Goal: Task Accomplishment & Management: Use online tool/utility

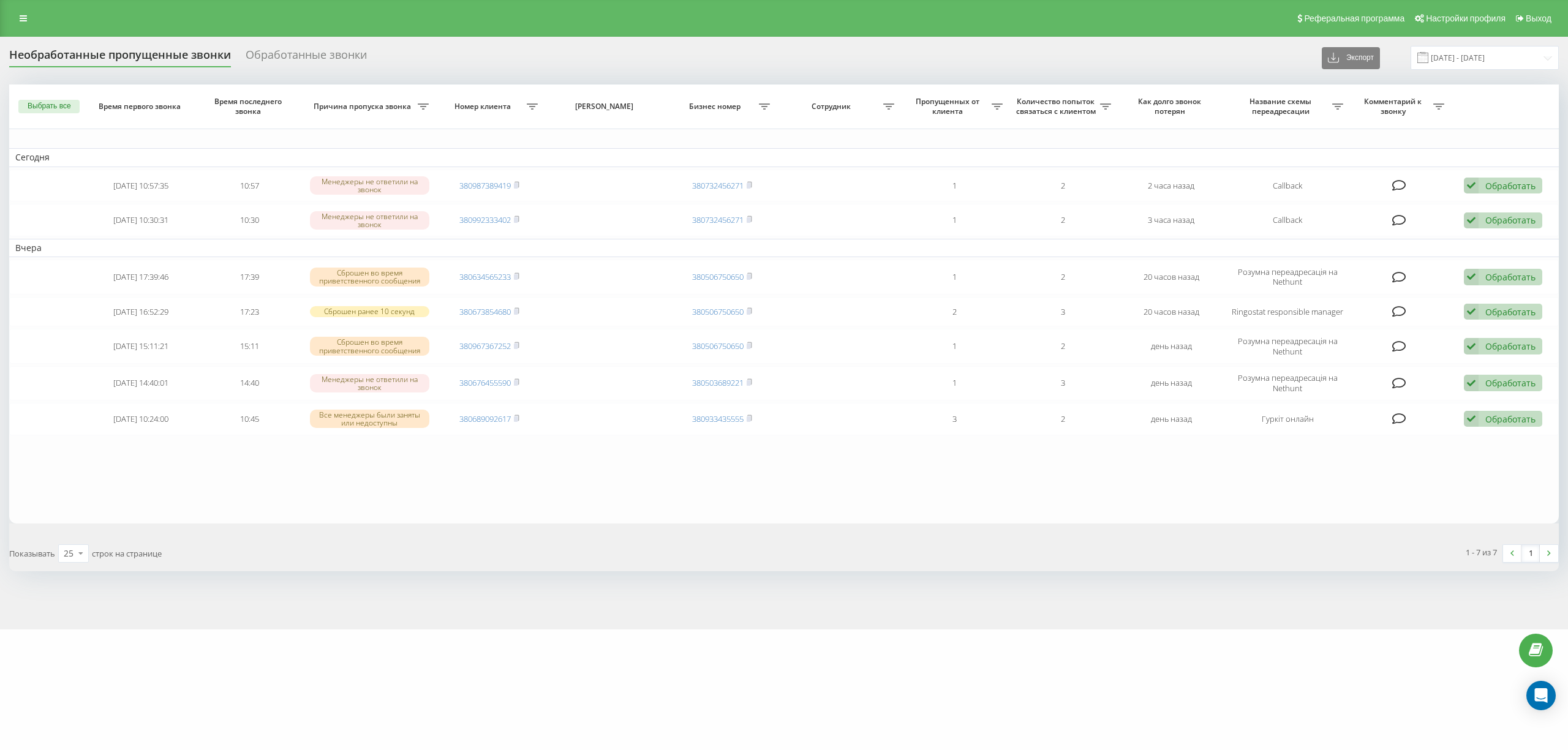
drag, startPoint x: 145, startPoint y: 689, endPoint x: 171, endPoint y: 670, distance: 32.2
click at [144, 689] on div "[DOMAIN_NAME] Проекты [DOMAIN_NAME] Дашборд Центр обращений Журнал звонков Журн…" at bounding box center [784, 375] width 1568 height 750
drag, startPoint x: 196, startPoint y: 476, endPoint x: 200, endPoint y: 498, distance: 22.4
click at [196, 476] on table "Сегодня 2025-08-22 10:57:35 10:57 Менеджеры не ответили на звонок 380987389419 …" at bounding box center [784, 303] width 1550 height 438
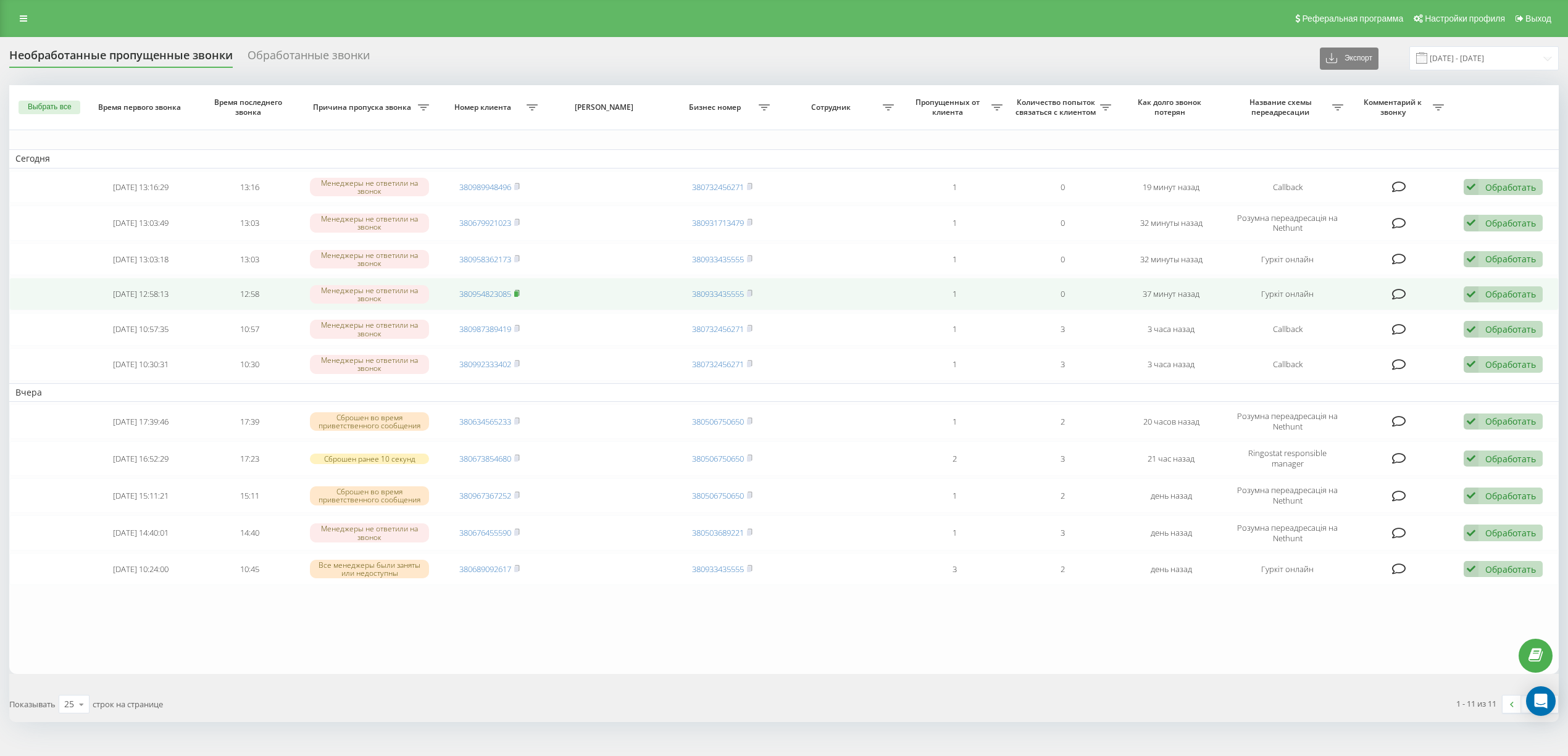
click at [520, 296] on icon at bounding box center [517, 294] width 6 height 7
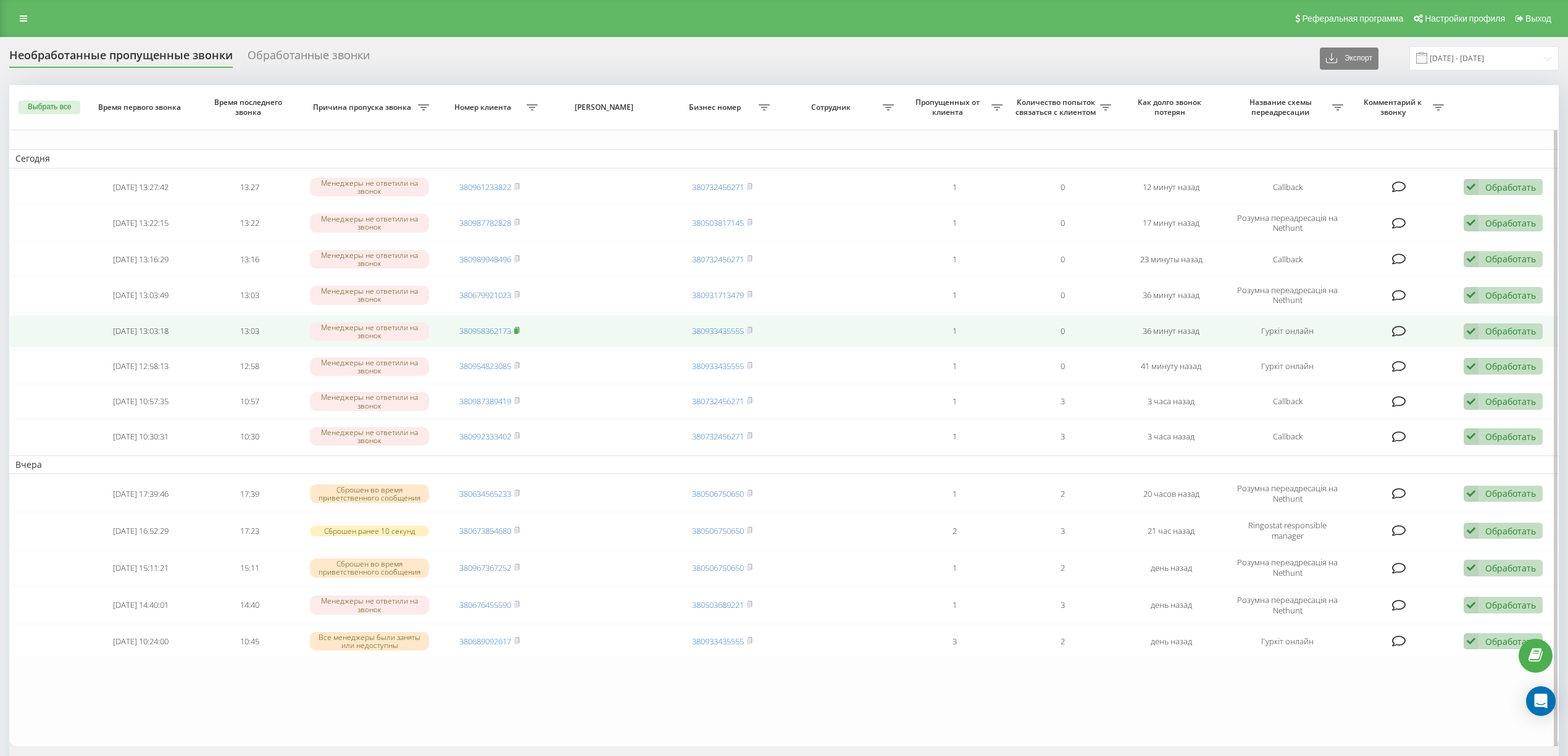
click at [519, 329] on icon at bounding box center [517, 330] width 5 height 6
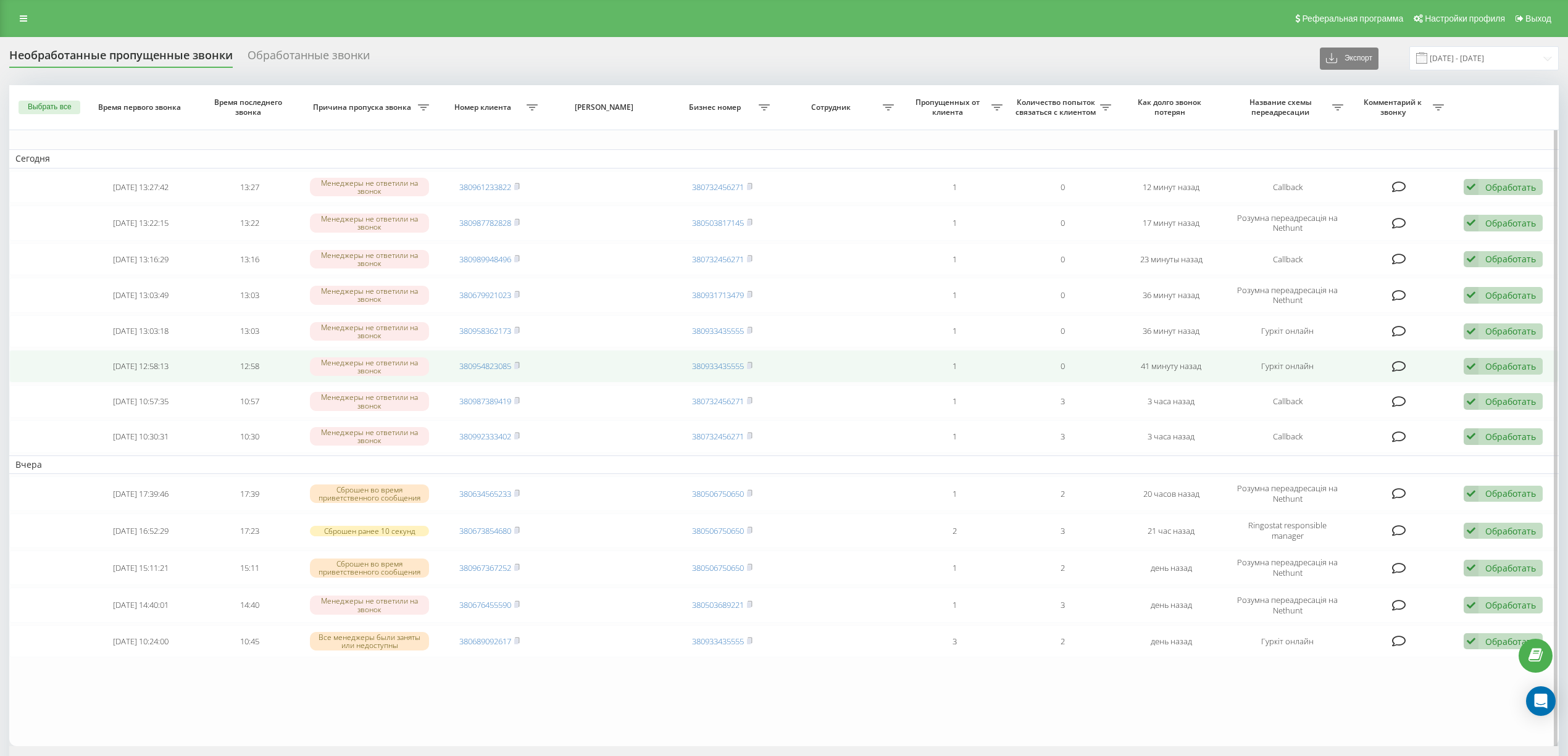
click at [1482, 370] on div "Обработать Не удалось связаться Связался с клиентом с помощью другого канала Кл…" at bounding box center [1504, 366] width 79 height 17
click at [1372, 408] on span "Связался с клиентом с помощью другого канала" at bounding box center [1420, 408] width 207 height 12
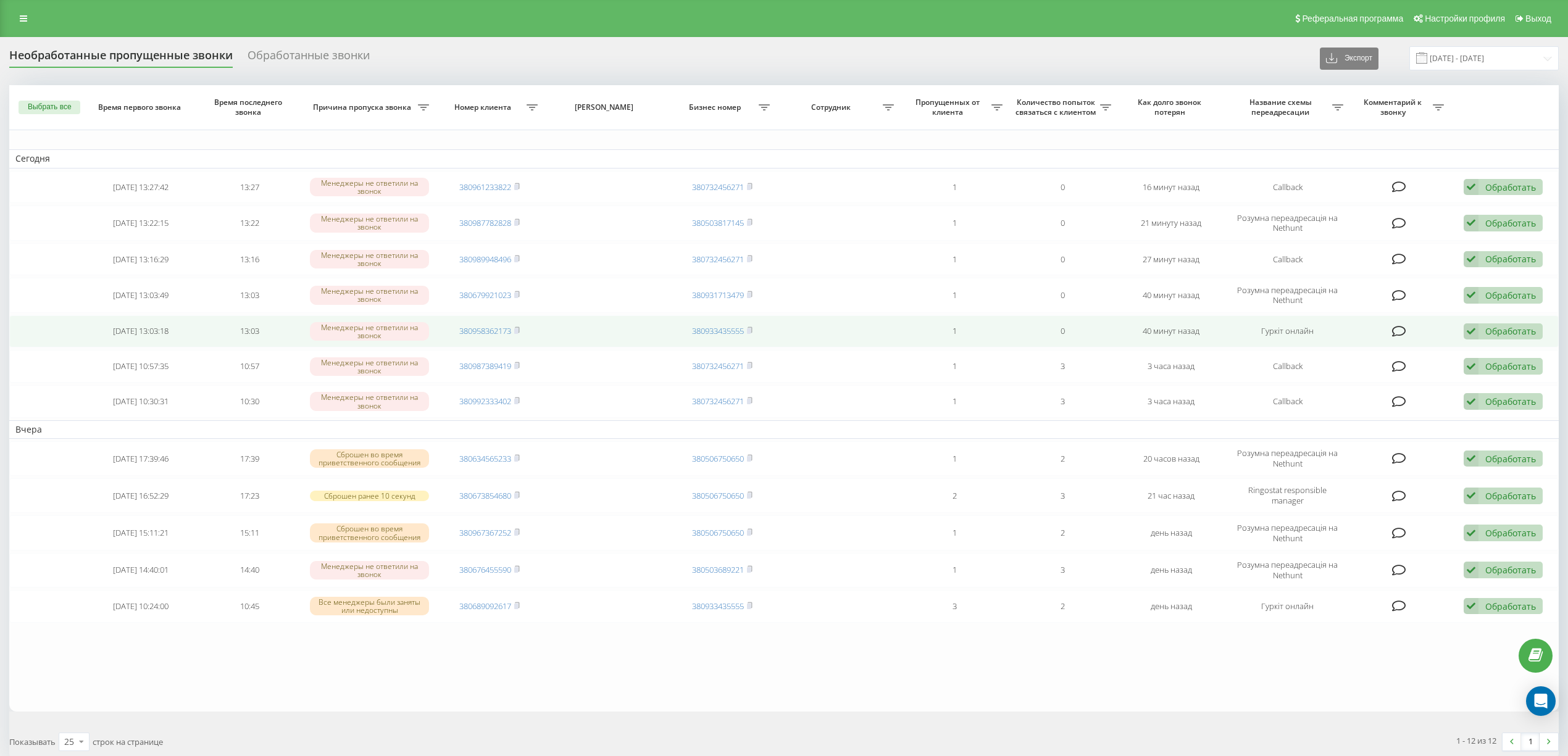
click at [515, 332] on span "380958362173" at bounding box center [489, 331] width 61 height 11
click at [518, 331] on rect at bounding box center [516, 331] width 4 height 6
click at [1497, 335] on div "Обработать" at bounding box center [1511, 331] width 50 height 12
click at [1386, 372] on span "Связался с клиентом с помощью другого канала" at bounding box center [1420, 373] width 207 height 12
